Goal: Task Accomplishment & Management: Complete application form

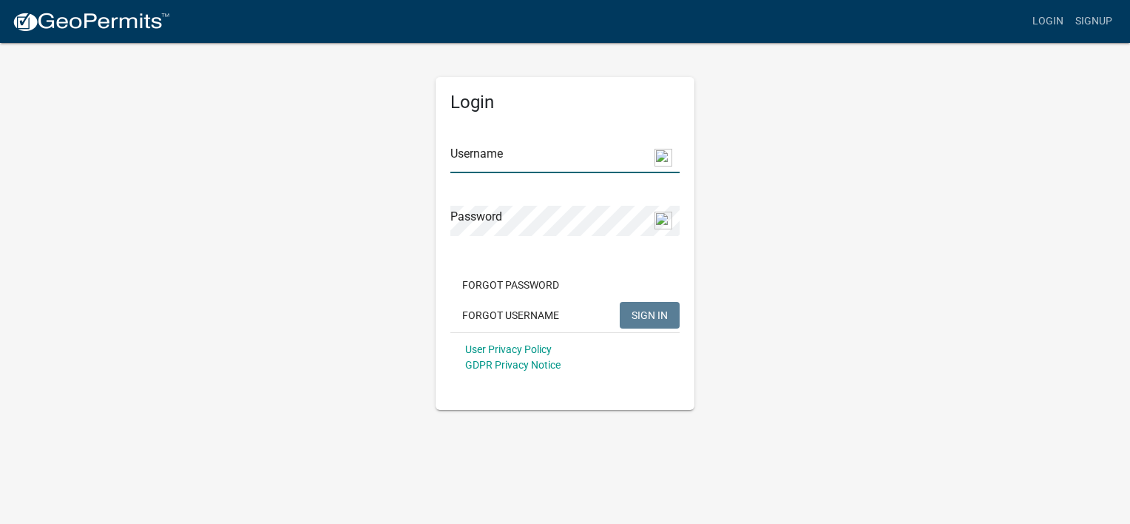
type input "[EMAIL_ADDRESS][DOMAIN_NAME]"
click at [654, 318] on span "SIGN IN" at bounding box center [650, 314] width 36 height 12
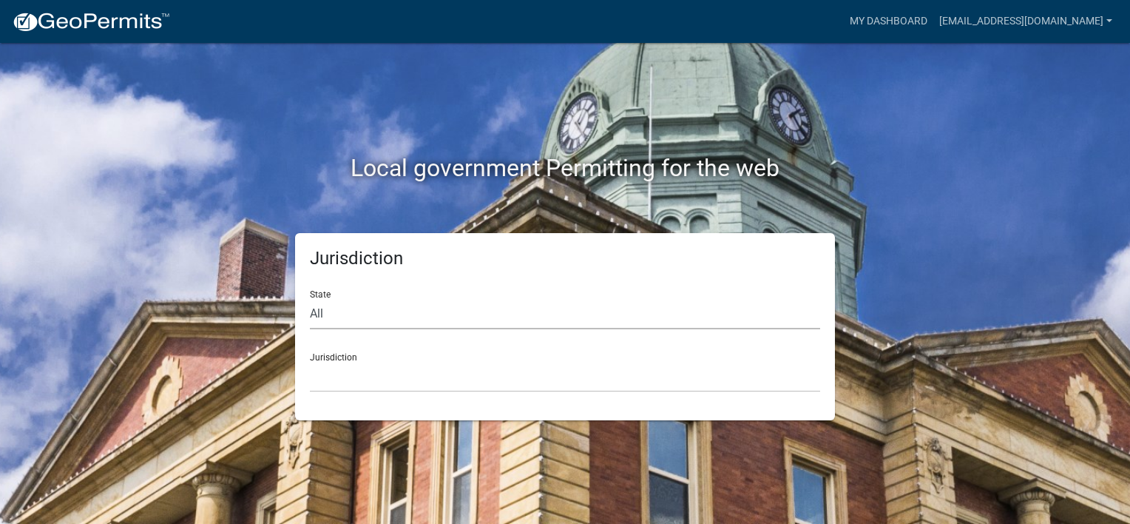
click at [337, 318] on select "All [US_STATE] [US_STATE] [US_STATE] [US_STATE] [US_STATE] [US_STATE] [US_STATE…" at bounding box center [565, 314] width 510 height 30
select select "[US_STATE]"
click at [310, 299] on select "All [US_STATE] [US_STATE] [US_STATE] [US_STATE] [US_STATE] [US_STATE] [US_STATE…" at bounding box center [565, 314] width 510 height 30
click at [323, 388] on select "[GEOGRAPHIC_DATA], [US_STATE][PERSON_NAME][GEOGRAPHIC_DATA], [US_STATE][PERSON_…" at bounding box center [565, 377] width 510 height 30
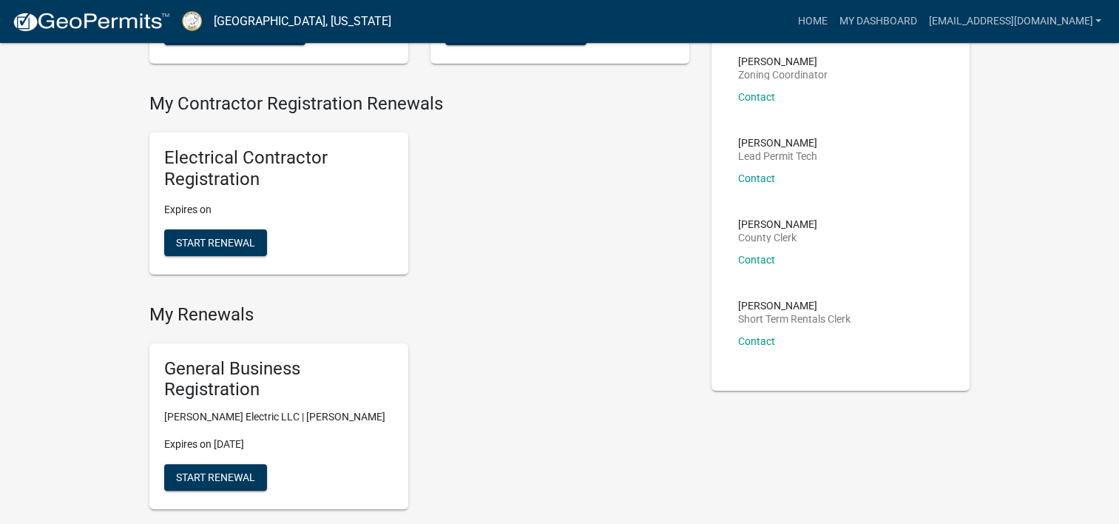
scroll to position [370, 0]
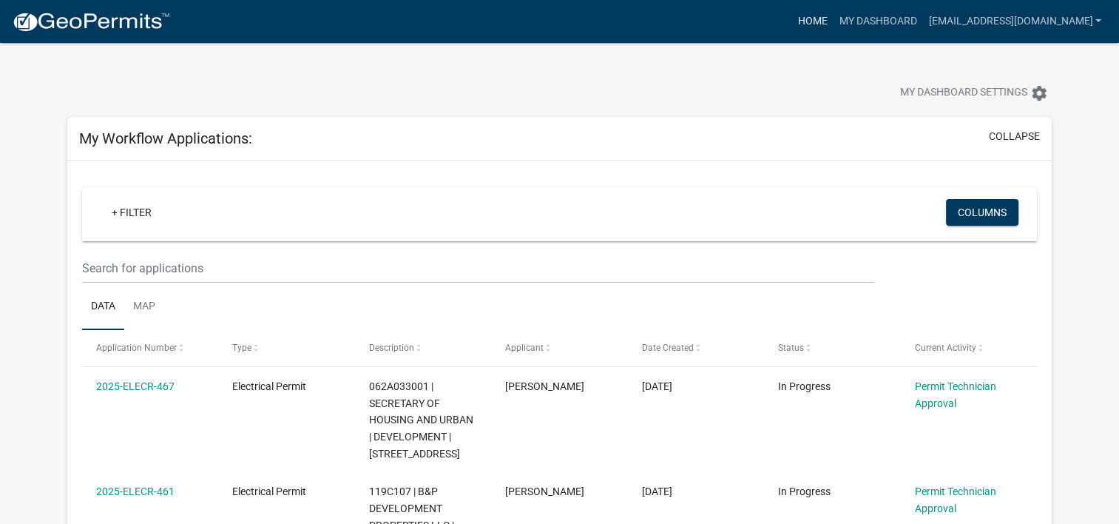
click at [826, 27] on link "Home" at bounding box center [812, 21] width 41 height 28
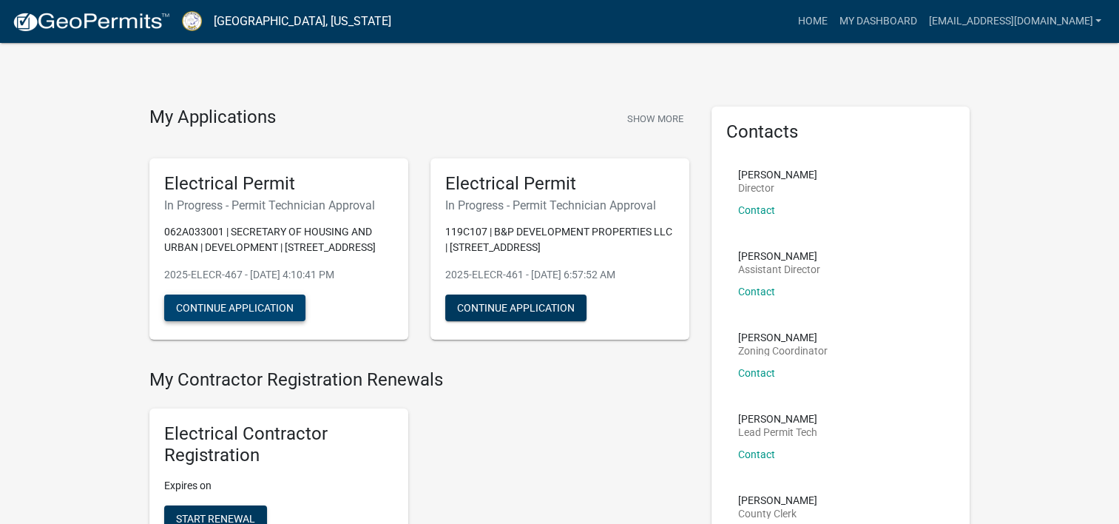
click at [268, 306] on button "Continue Application" at bounding box center [234, 307] width 141 height 27
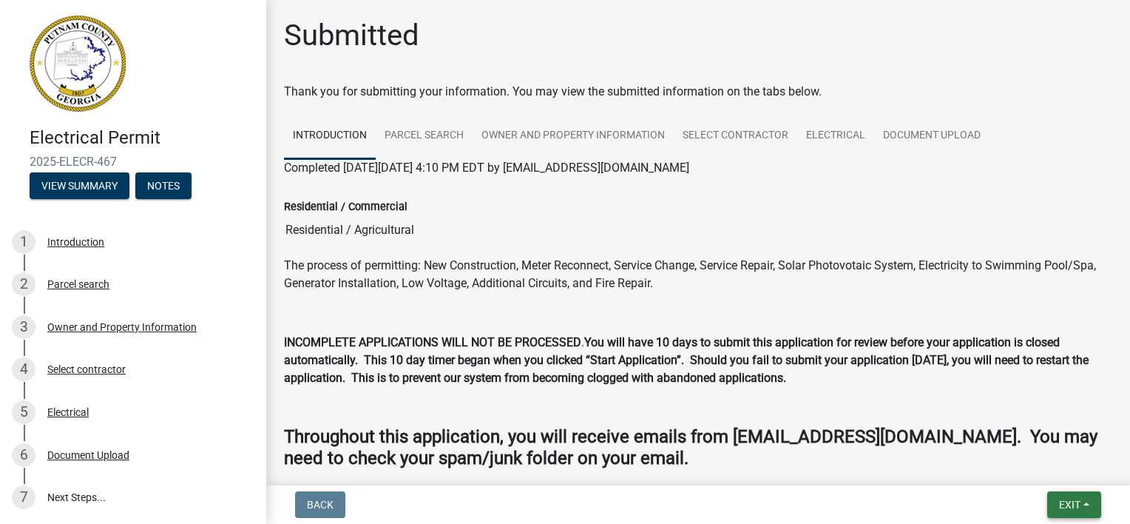
click at [1062, 500] on span "Exit" at bounding box center [1069, 505] width 21 height 12
click at [1053, 468] on button "Save & Exit" at bounding box center [1043, 466] width 118 height 36
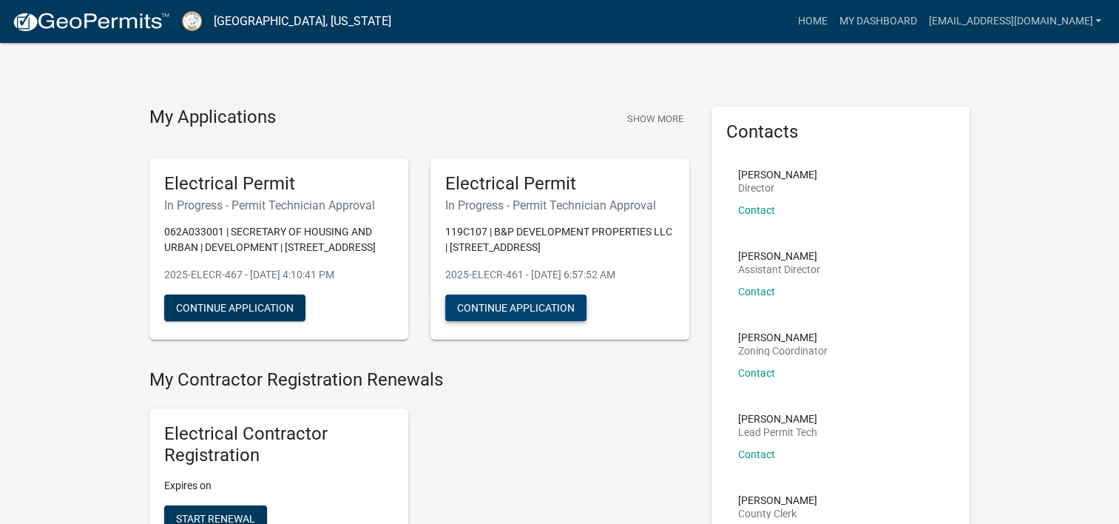
click at [549, 306] on button "Continue Application" at bounding box center [515, 307] width 141 height 27
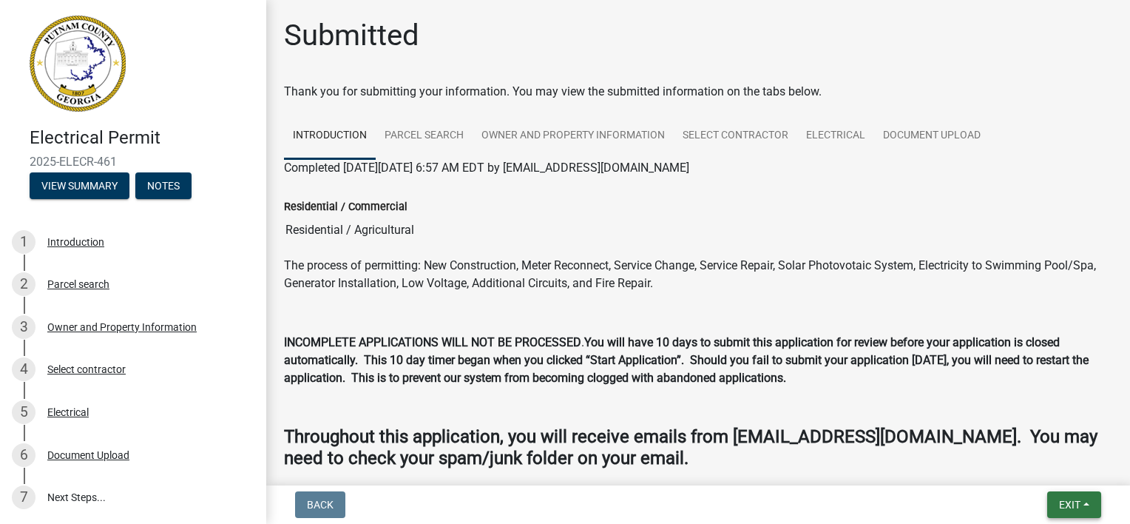
click at [1086, 500] on button "Exit" at bounding box center [1074, 504] width 54 height 27
click at [1061, 466] on button "Save & Exit" at bounding box center [1043, 466] width 118 height 36
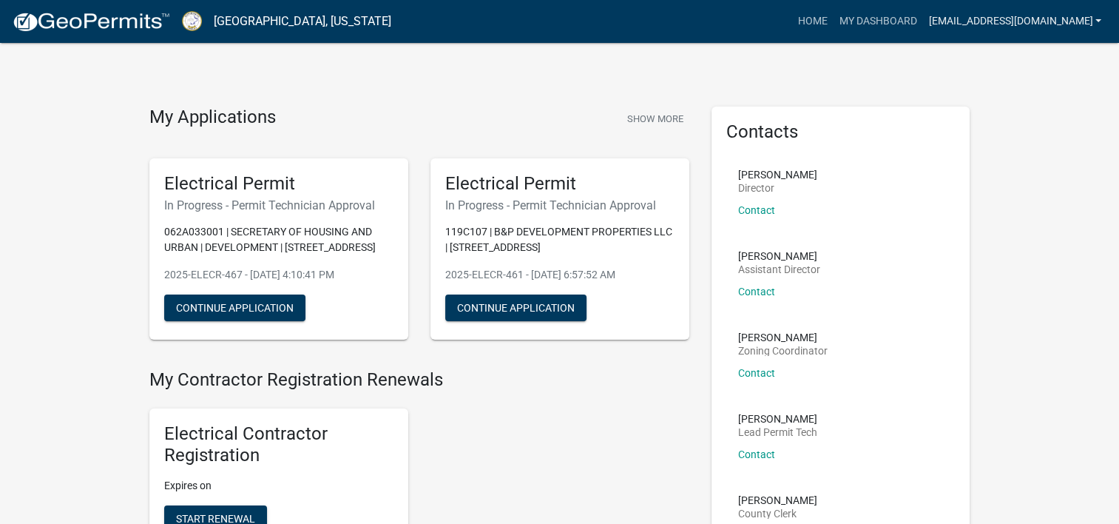
click at [1093, 18] on link "[EMAIL_ADDRESS][DOMAIN_NAME]" at bounding box center [1014, 21] width 185 height 28
click at [1039, 145] on link "Logout" at bounding box center [1044, 144] width 126 height 36
